Goal: Check status: Check status

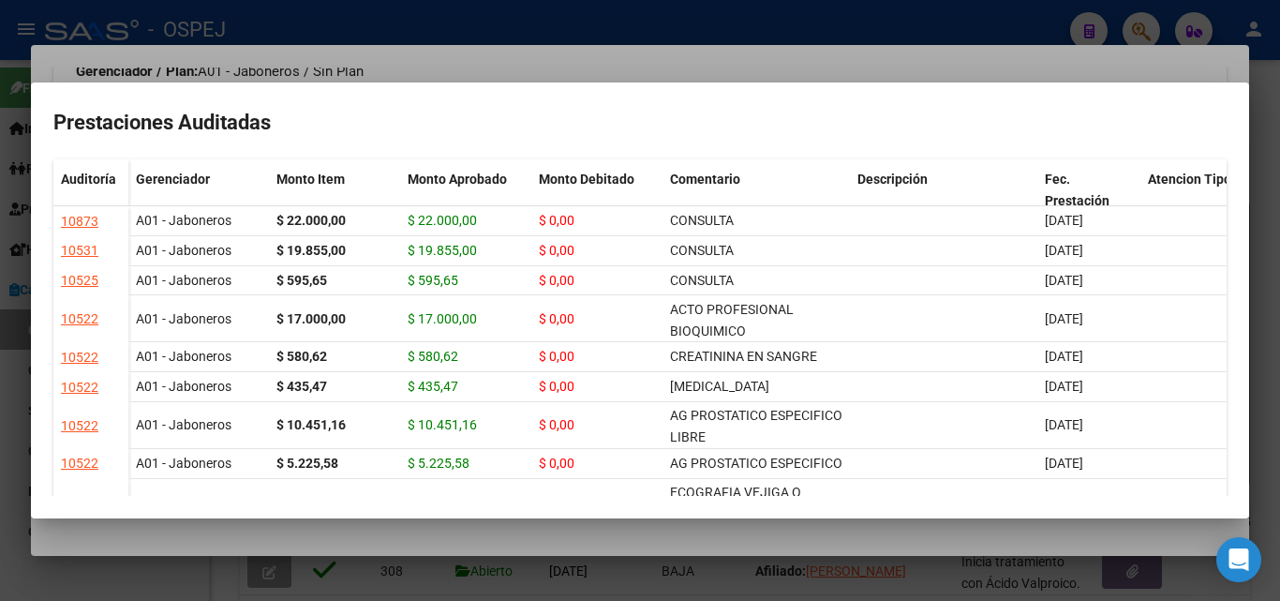
scroll to position [3, 0]
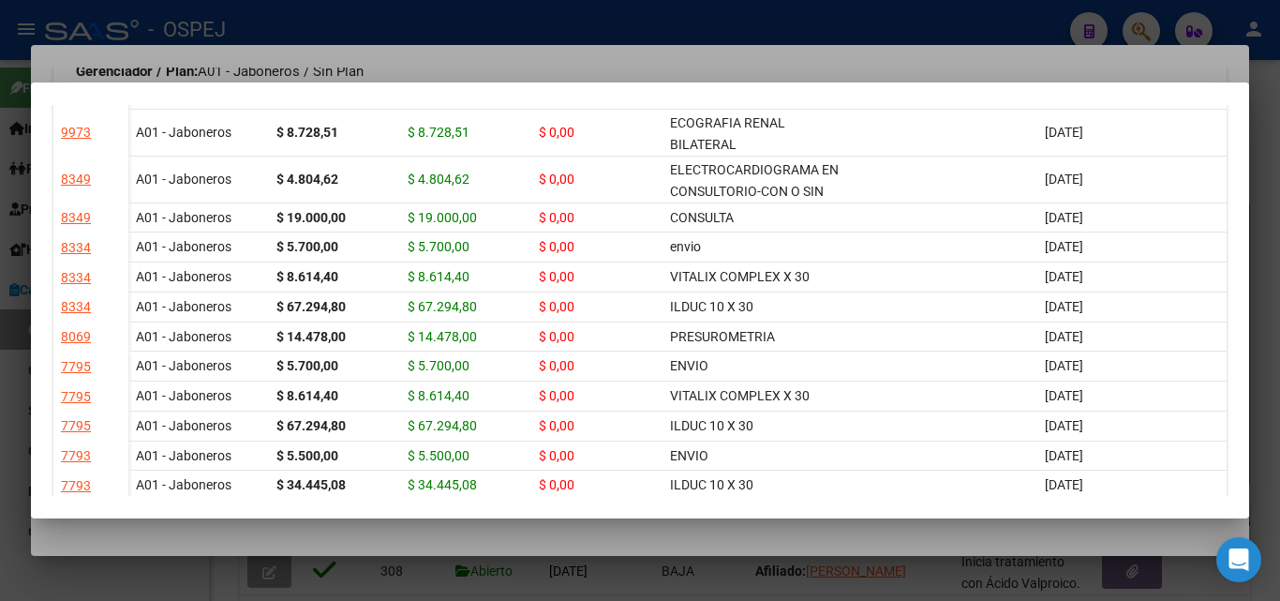
click at [830, 19] on div at bounding box center [640, 300] width 1280 height 601
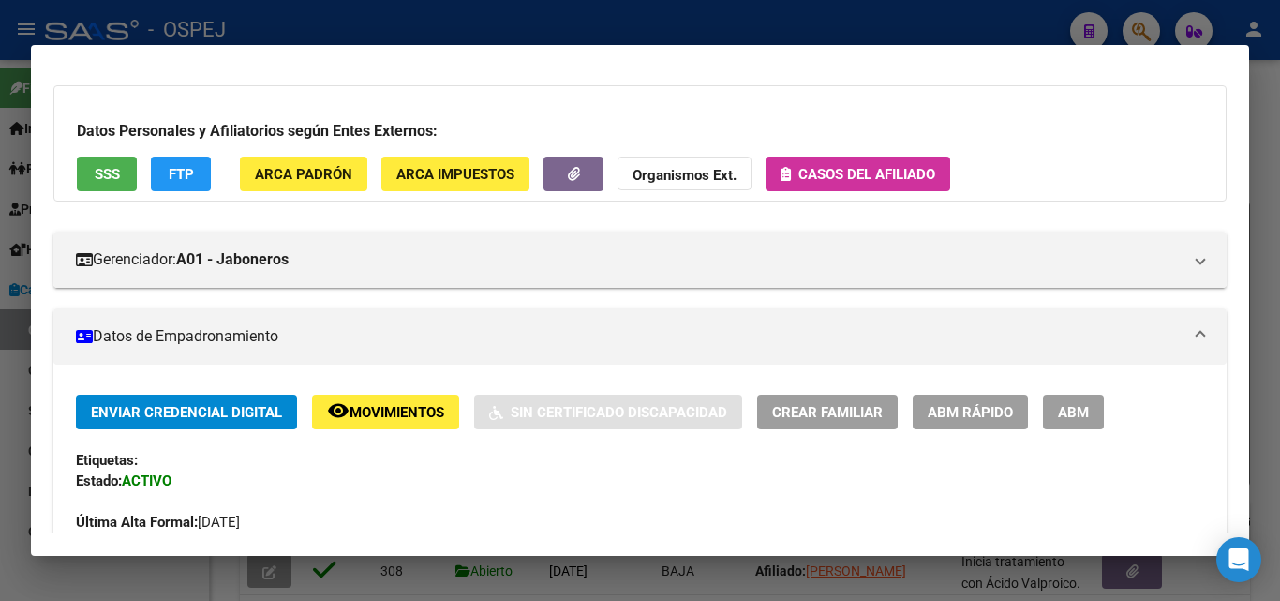
scroll to position [0, 0]
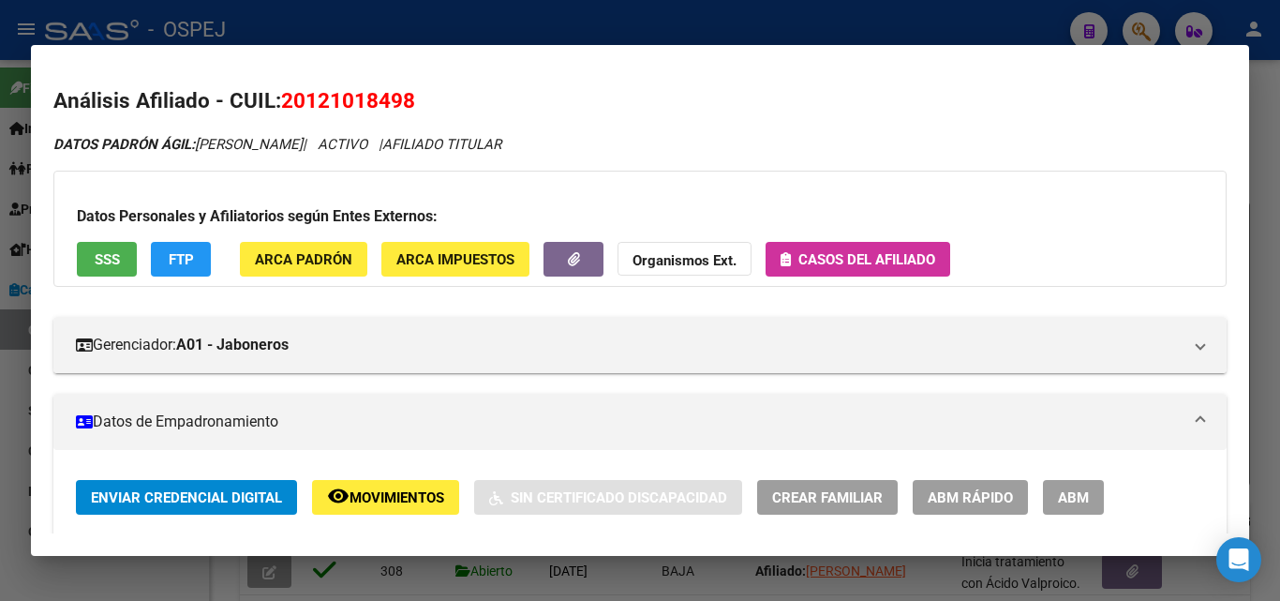
click at [1148, 29] on div at bounding box center [640, 300] width 1280 height 601
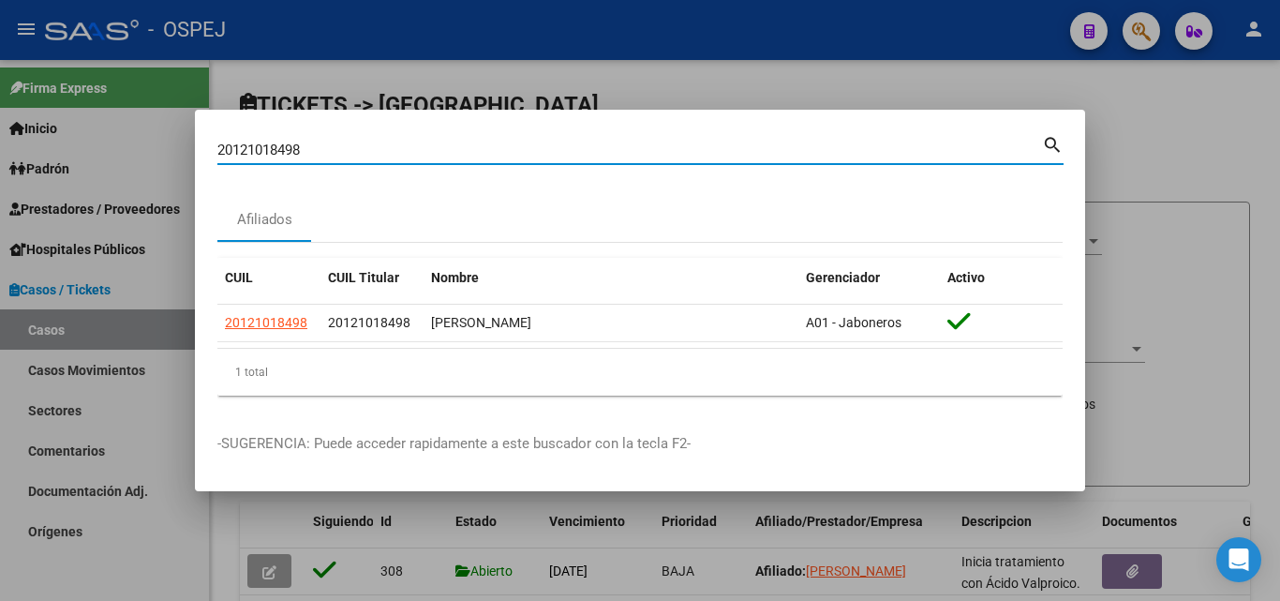
drag, startPoint x: 304, startPoint y: 149, endPoint x: 216, endPoint y: 168, distance: 90.1
click at [216, 168] on mat-dialog-content "20121018498 Buscar (apellido, dni, cuil, [PERSON_NAME], cuit, obra social) sear…" at bounding box center [640, 271] width 890 height 278
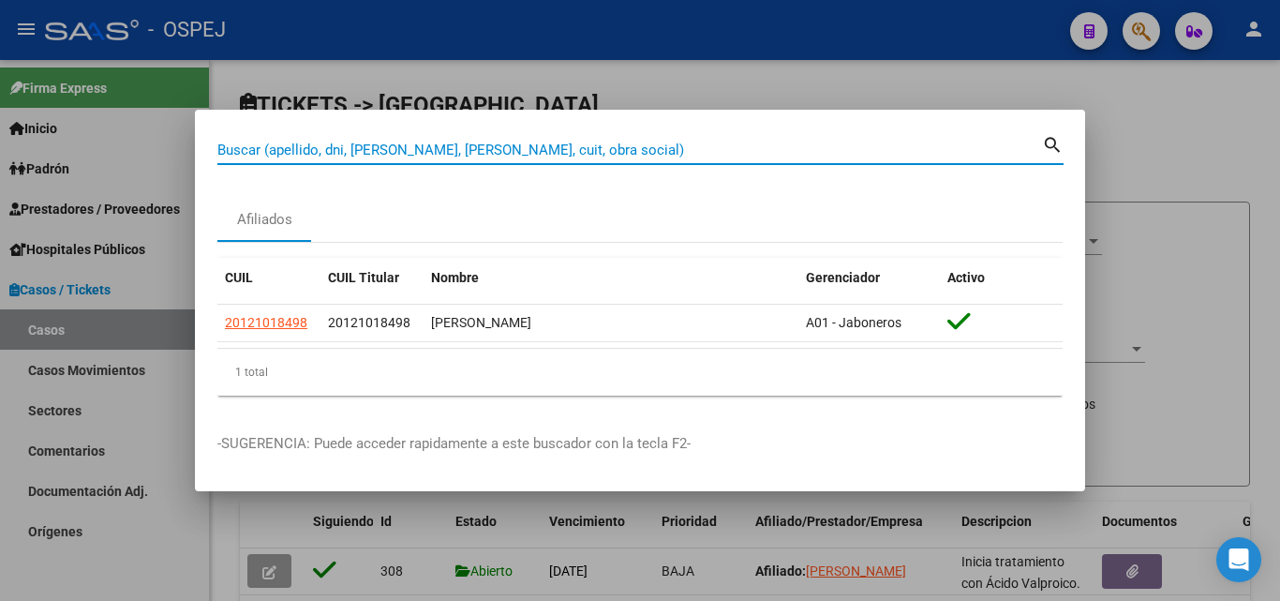
paste input "27216660566"
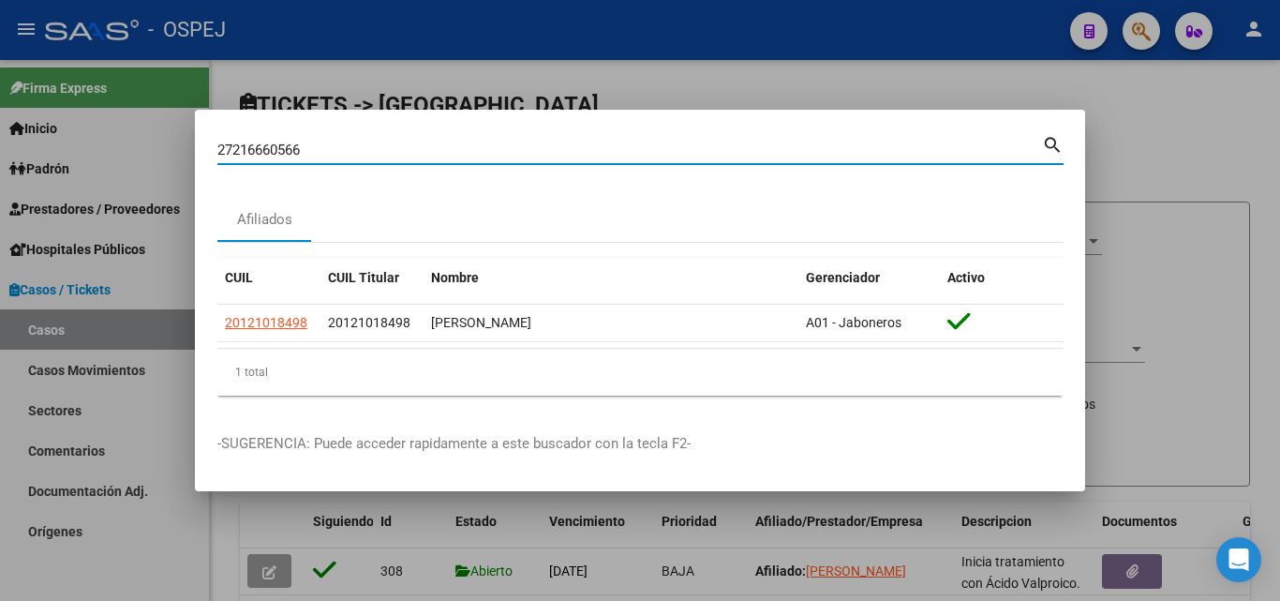
type input "27216660566"
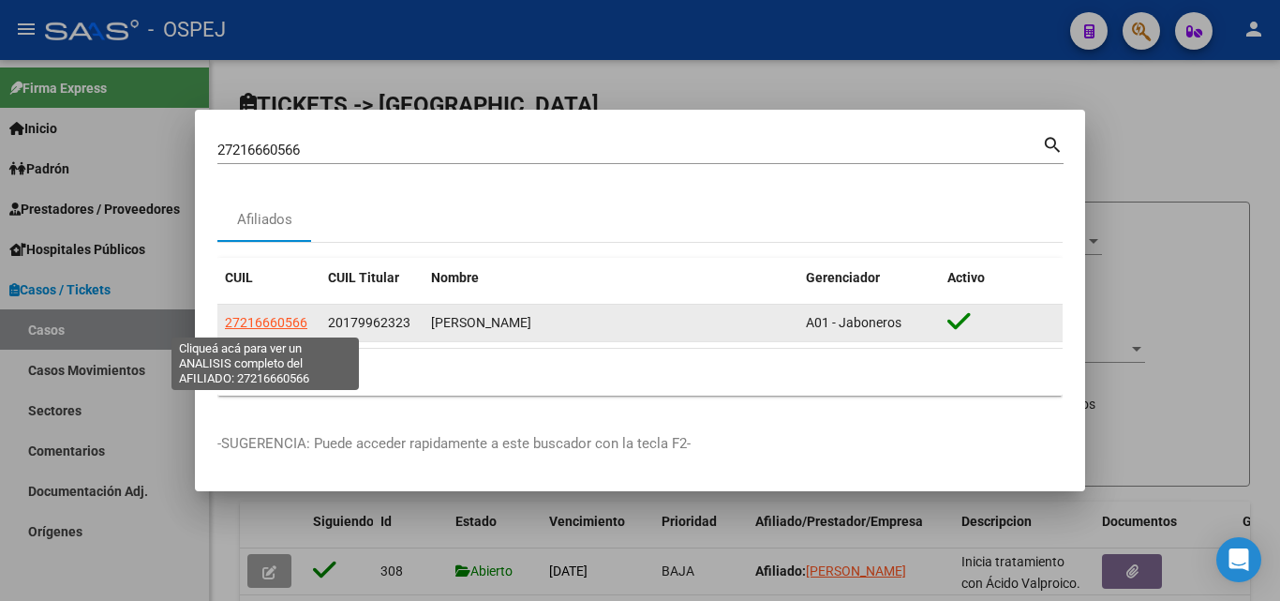
click at [296, 326] on span "27216660566" at bounding box center [266, 322] width 82 height 15
type textarea "27216660566"
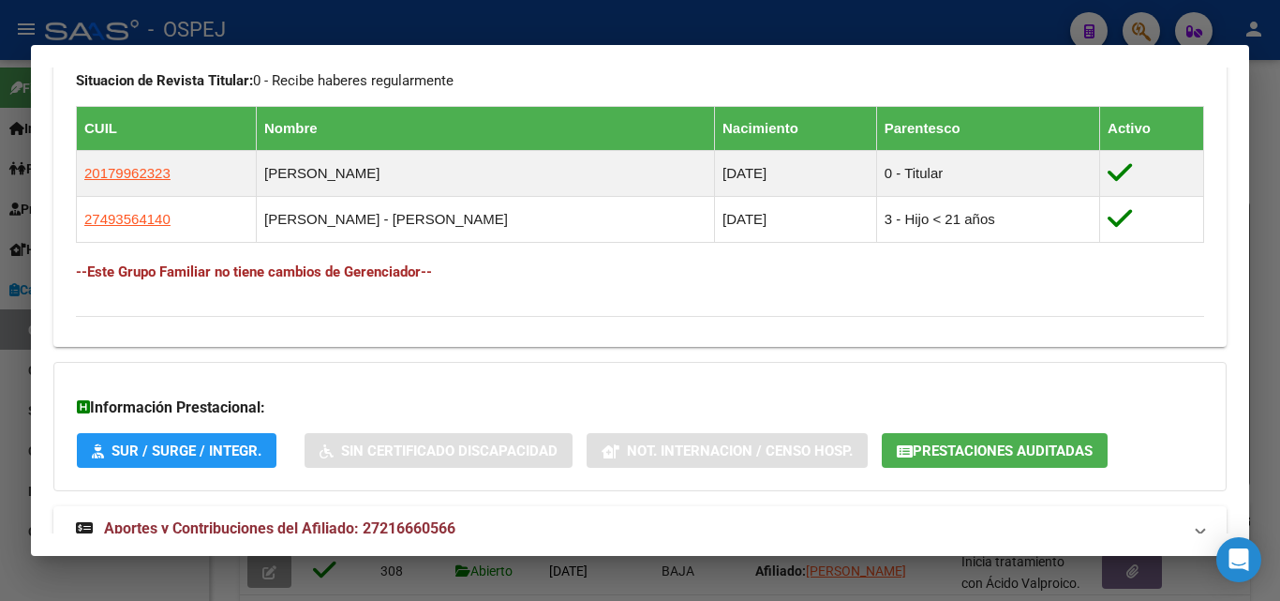
scroll to position [1136, 0]
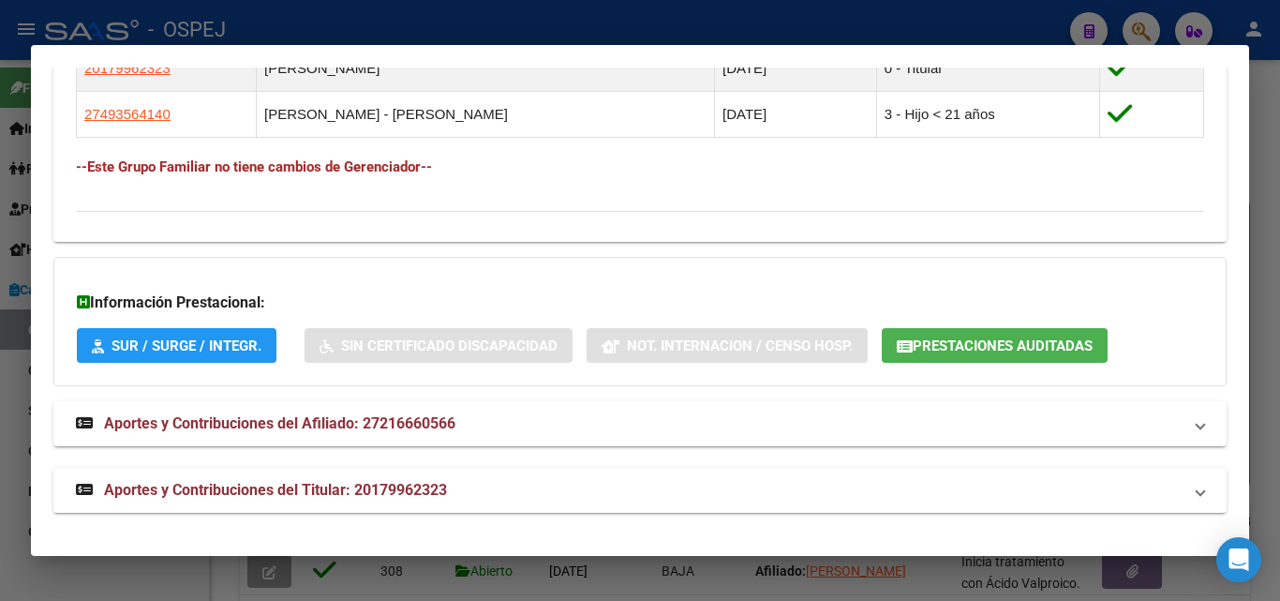
click at [1053, 341] on span "Prestaciones Auditadas" at bounding box center [1003, 345] width 180 height 17
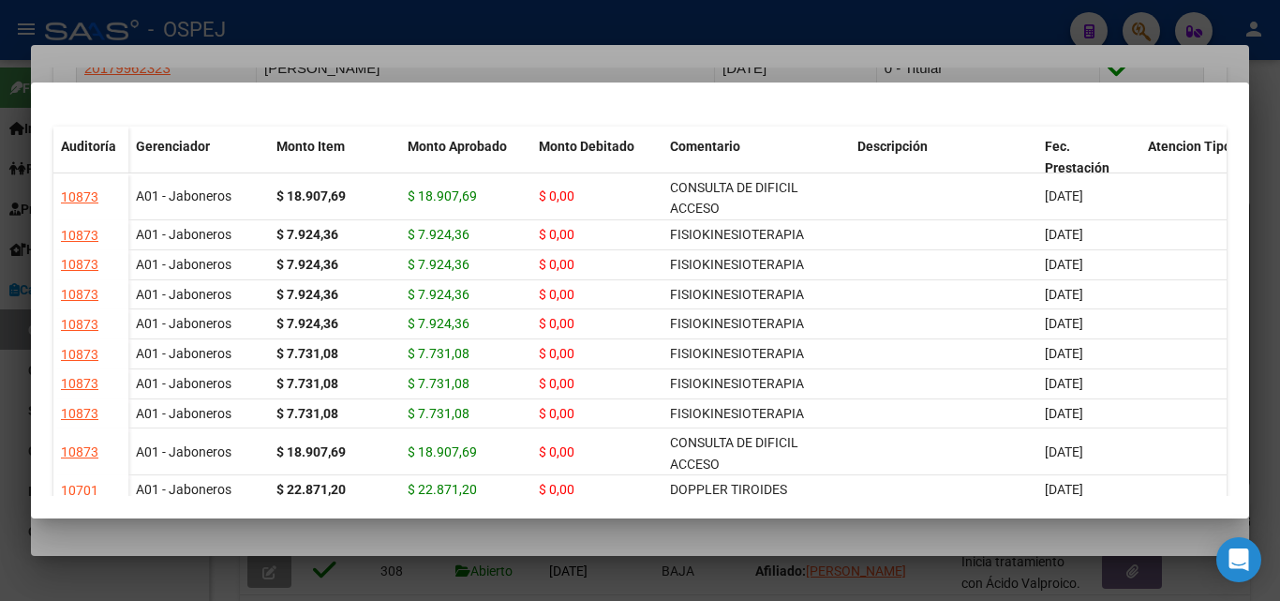
scroll to position [0, 0]
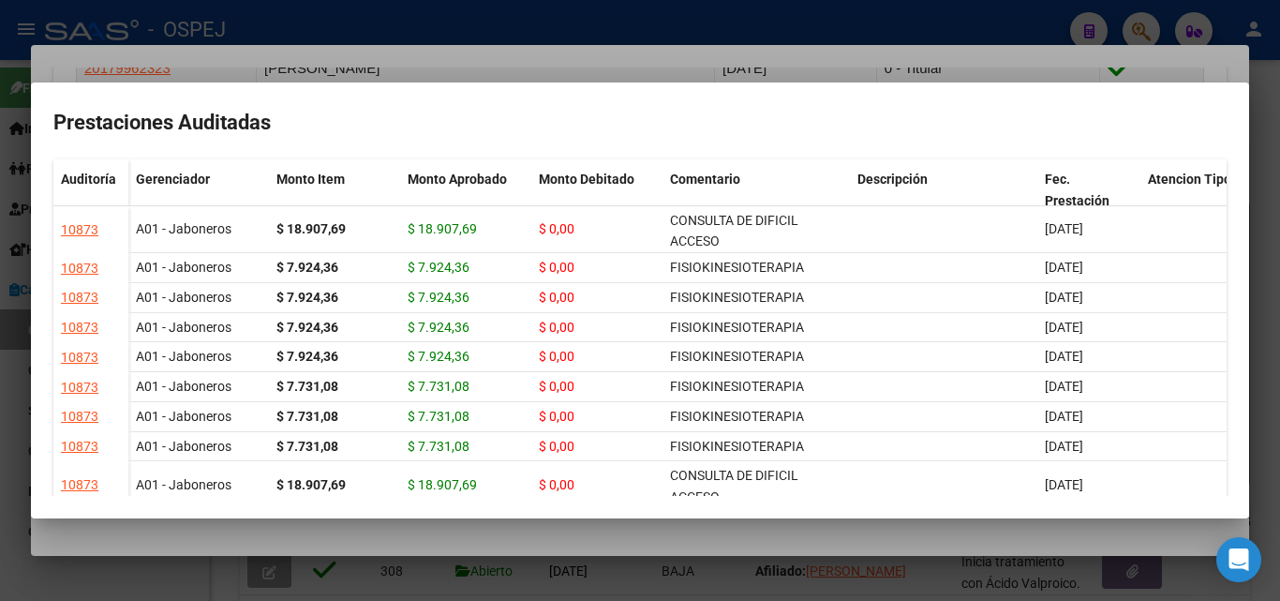
click at [526, 50] on div at bounding box center [640, 300] width 1280 height 601
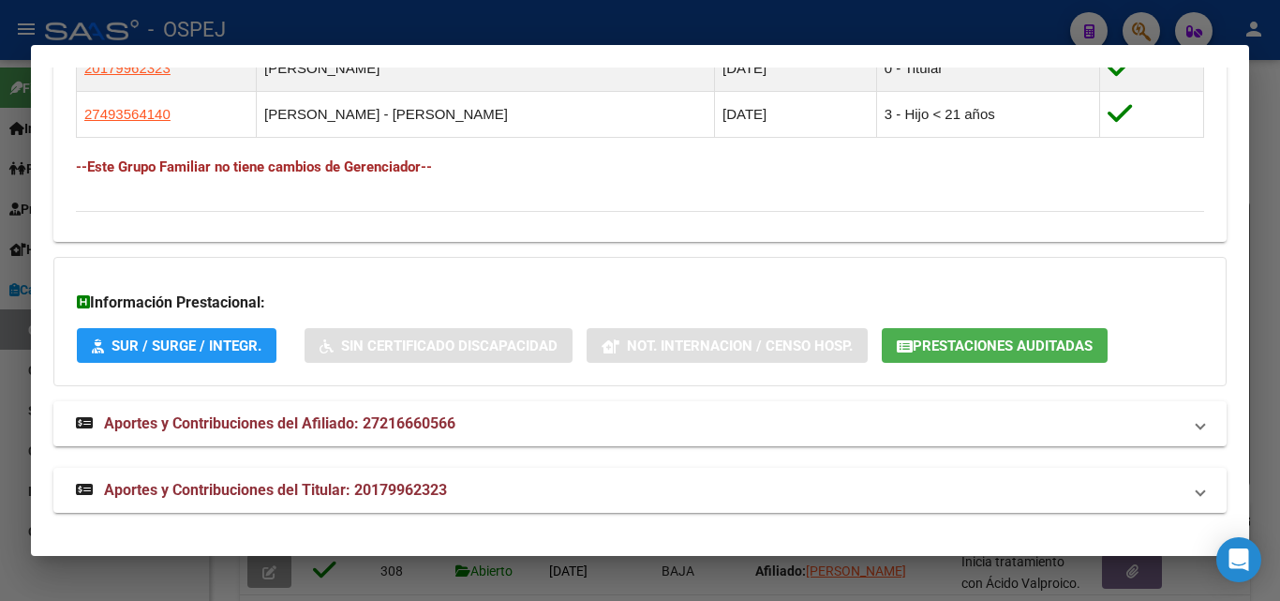
click at [1136, 28] on div at bounding box center [640, 300] width 1280 height 601
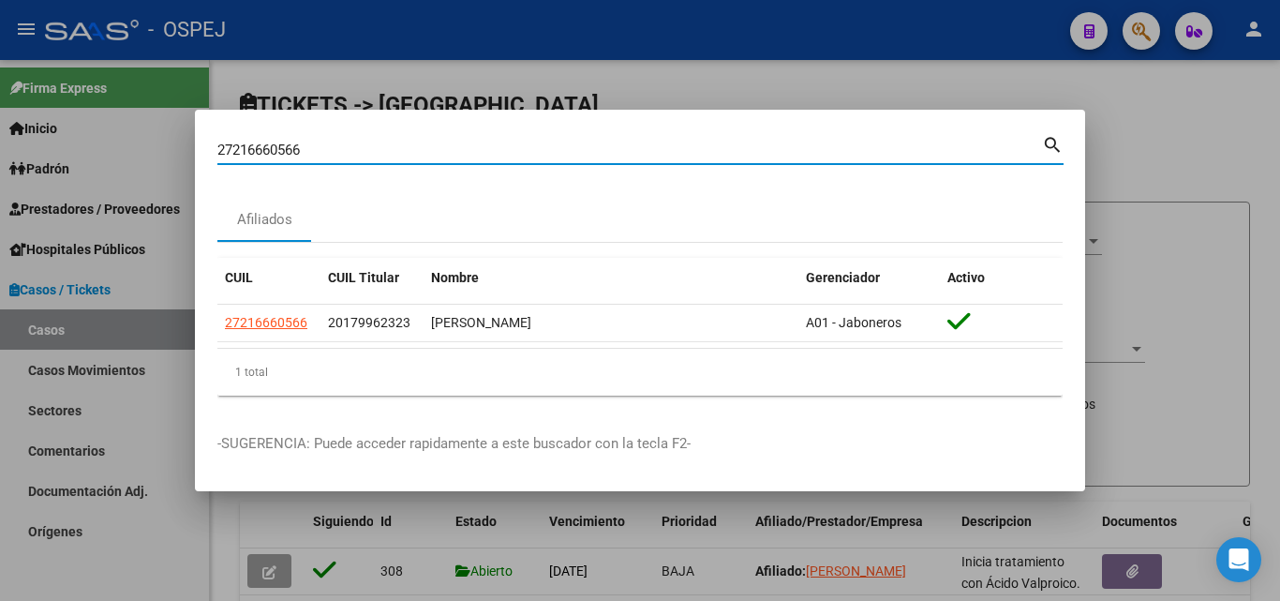
drag, startPoint x: 308, startPoint y: 142, endPoint x: 208, endPoint y: 154, distance: 100.9
click at [208, 154] on mat-dialog-content "27216660566 Buscar (apellido, dni, cuil, nro traspaso, cuit, obra social) searc…" at bounding box center [640, 271] width 890 height 278
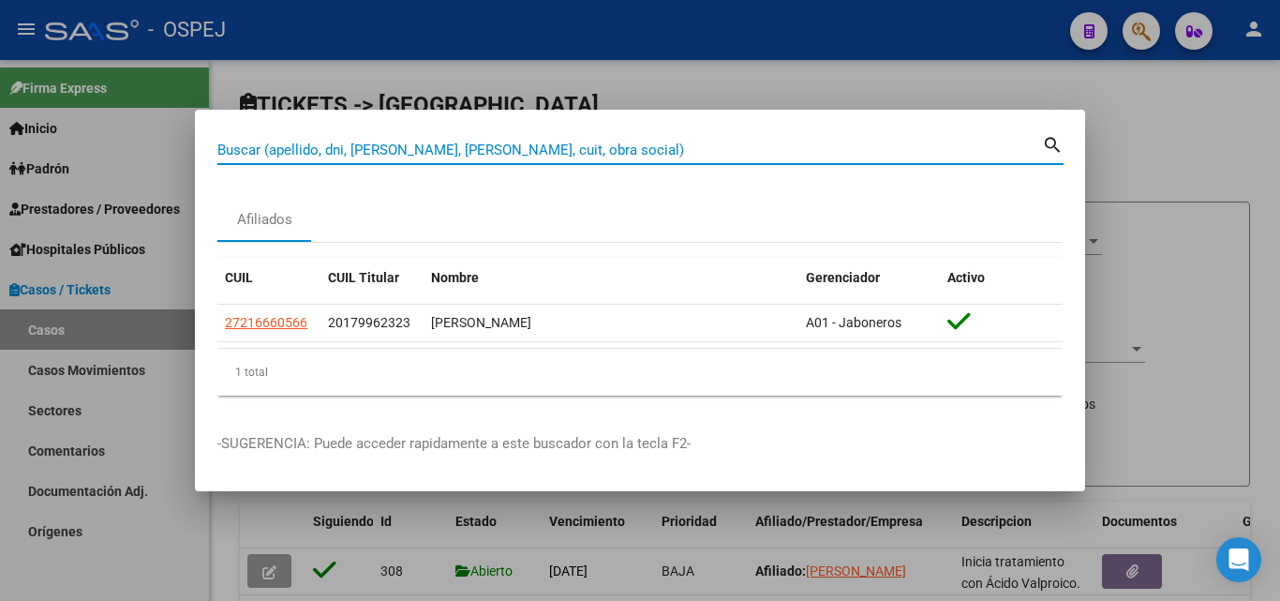
paste input "23205043659"
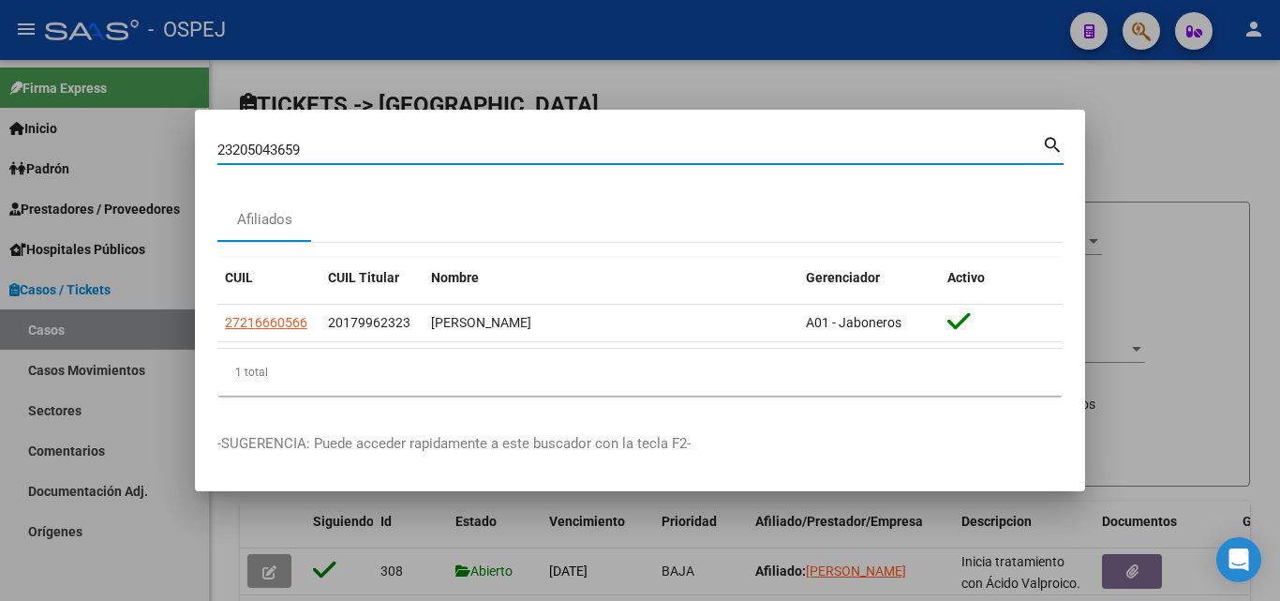
type input "23205043659"
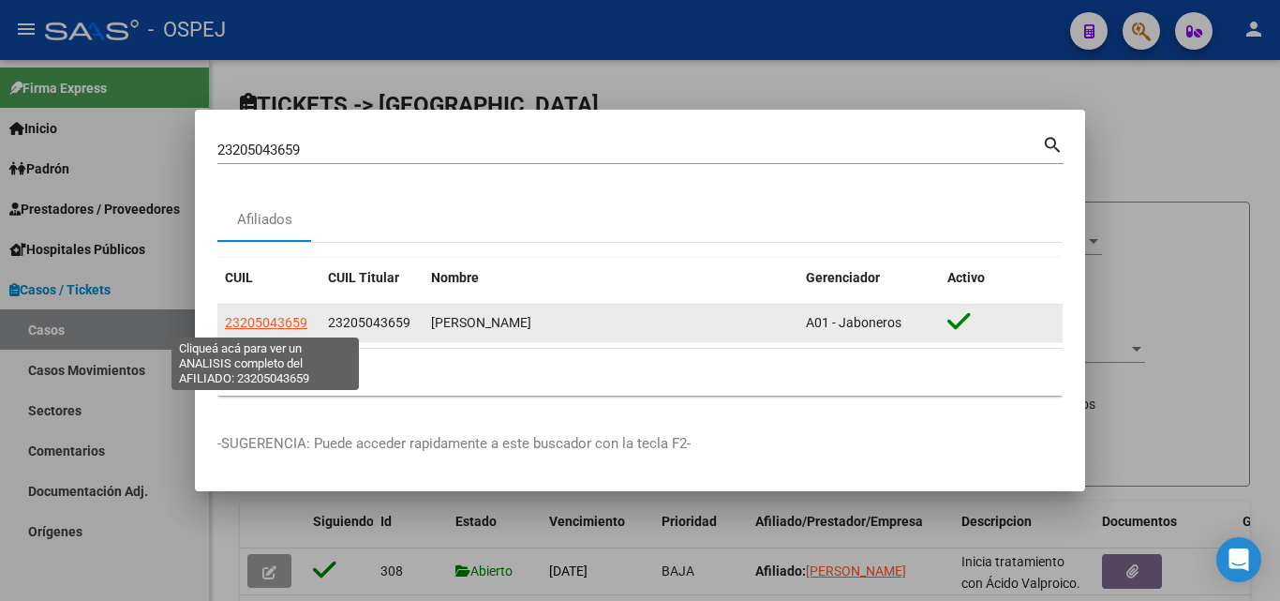
click at [230, 325] on span "23205043659" at bounding box center [266, 322] width 82 height 15
type textarea "23205043659"
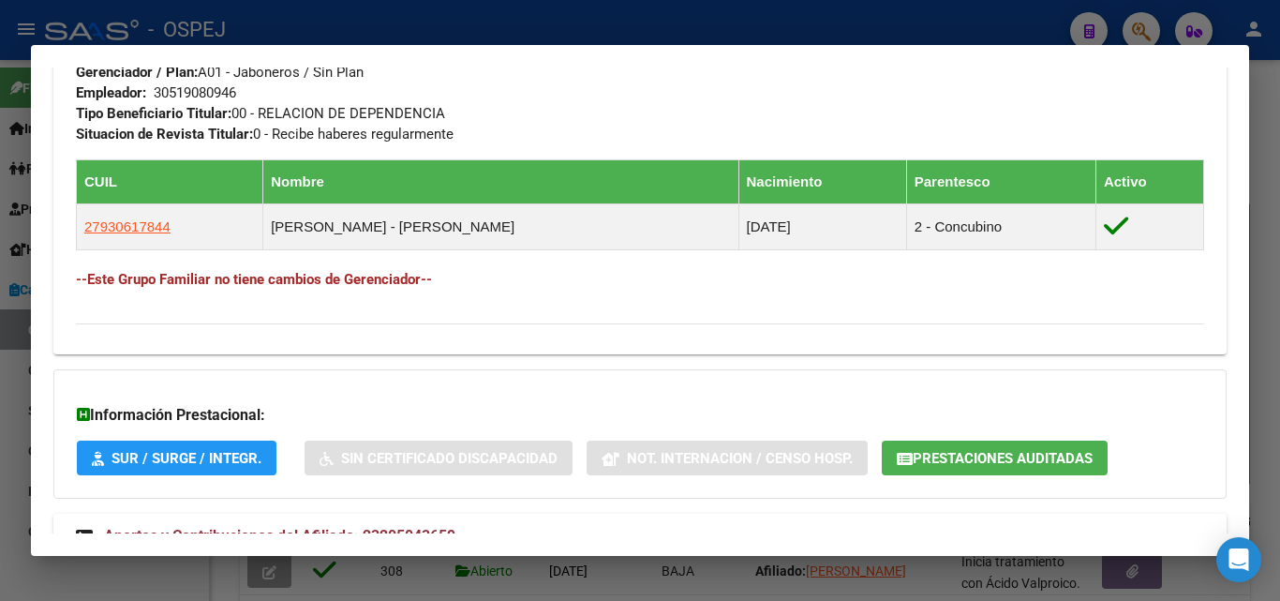
scroll to position [937, 0]
click at [1021, 461] on span "Prestaciones Auditadas" at bounding box center [1003, 457] width 180 height 17
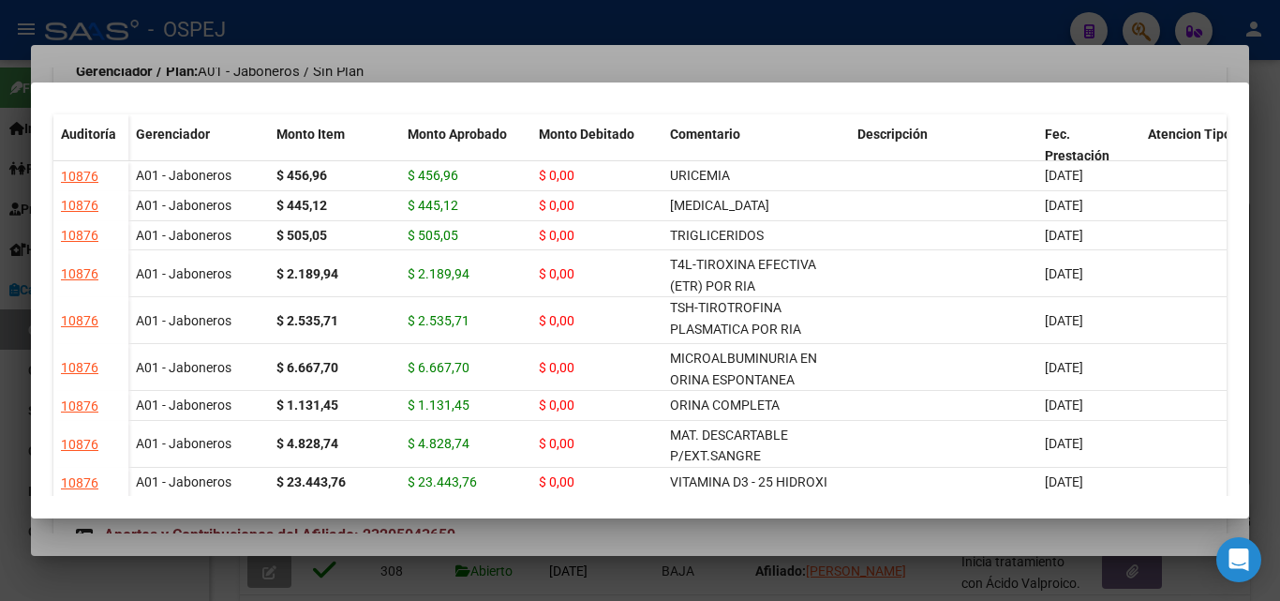
scroll to position [0, 0]
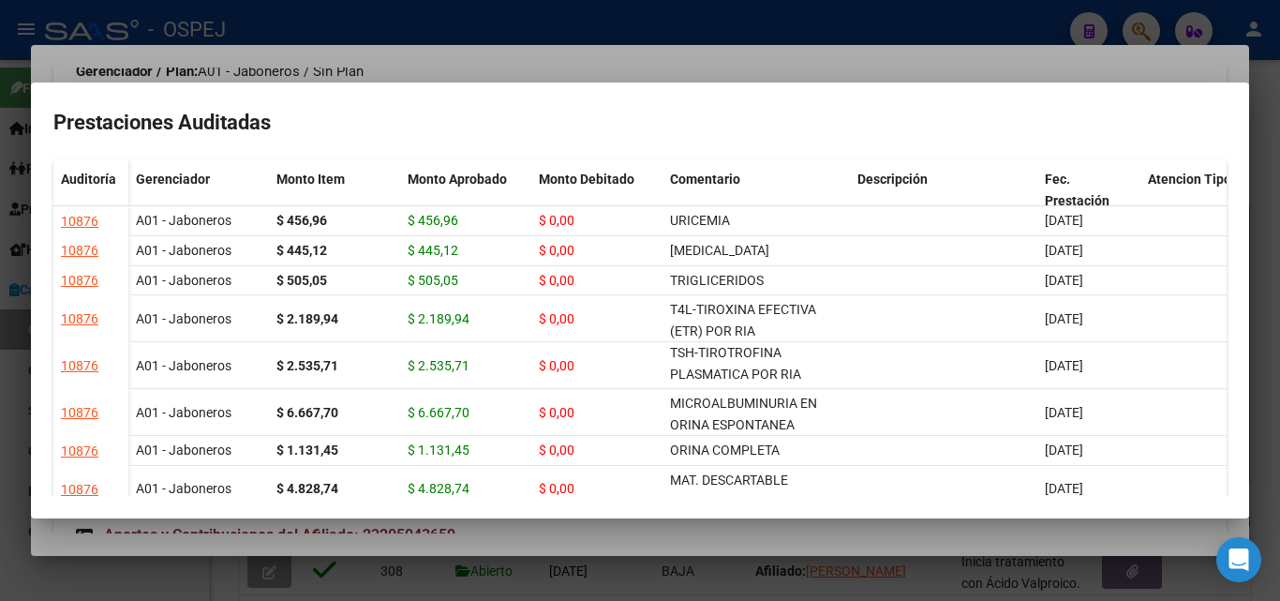
click at [770, 6] on div at bounding box center [640, 300] width 1280 height 601
